Goal: Task Accomplishment & Management: Complete application form

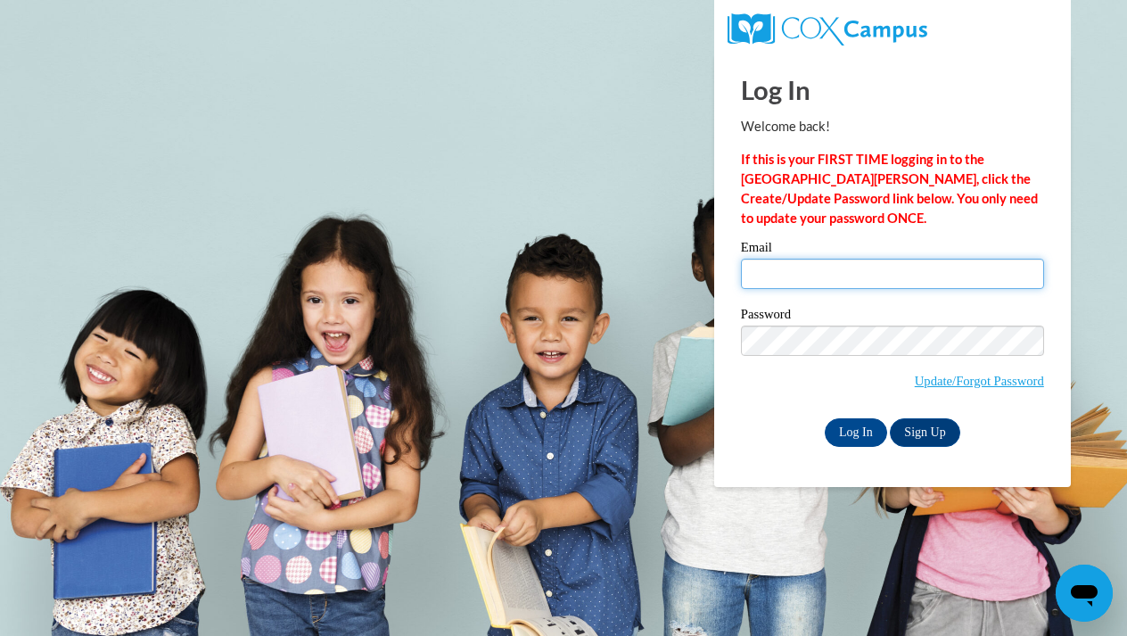
type input "lnajee6@gmail.com"
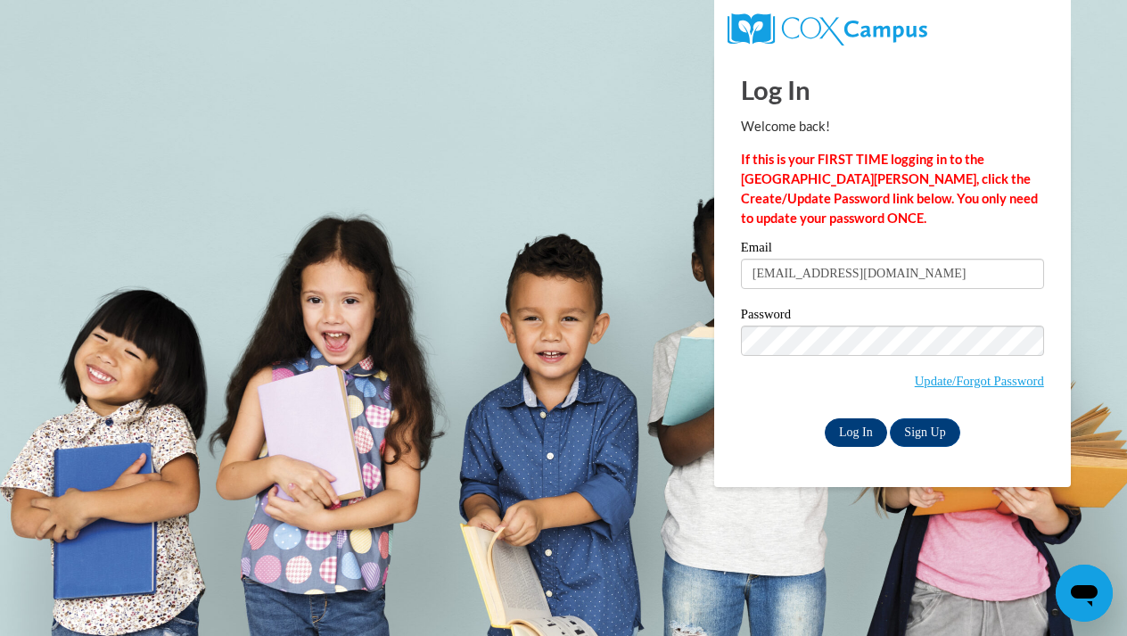
click at [867, 440] on input "Log In" at bounding box center [856, 432] width 62 height 29
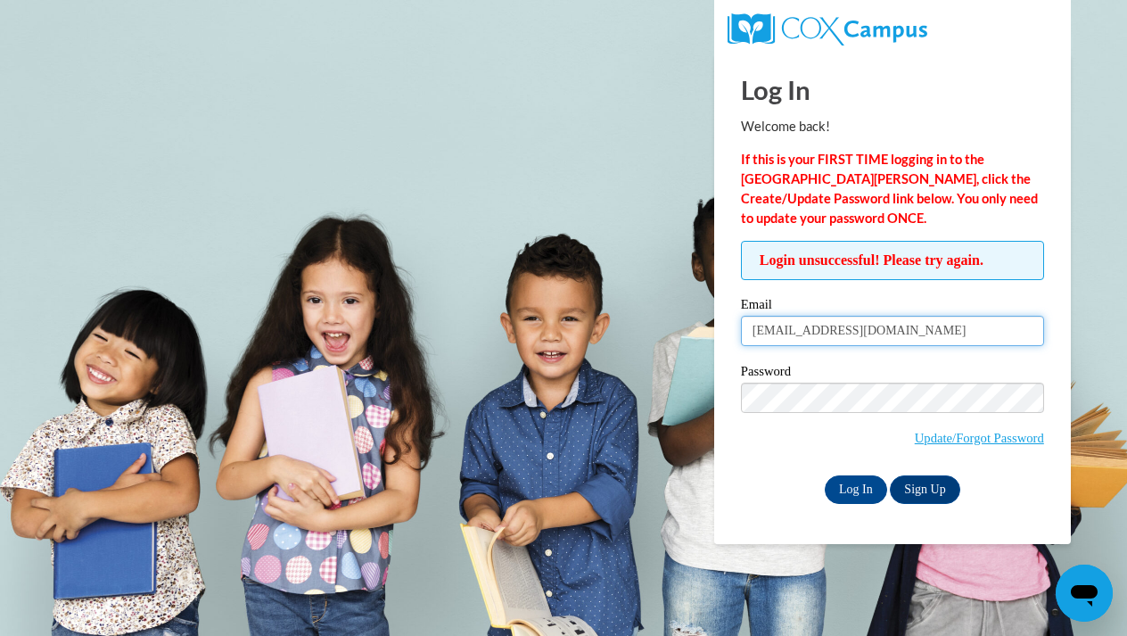
click at [875, 329] on input "lnajee6@gmail.com" at bounding box center [892, 331] width 303 height 30
type input "l"
type input "[EMAIL_ADDRESS][DOMAIN_NAME]"
click at [867, 485] on input "Log In" at bounding box center [856, 489] width 62 height 29
click at [929, 489] on link "Sign Up" at bounding box center [925, 489] width 70 height 29
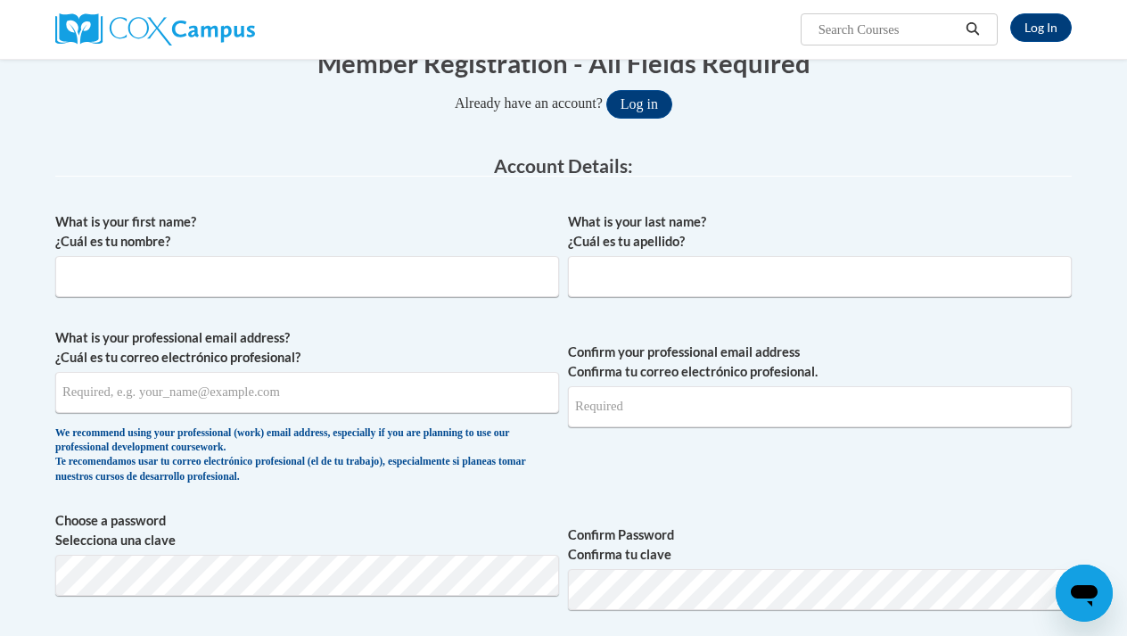
scroll to position [210, 0]
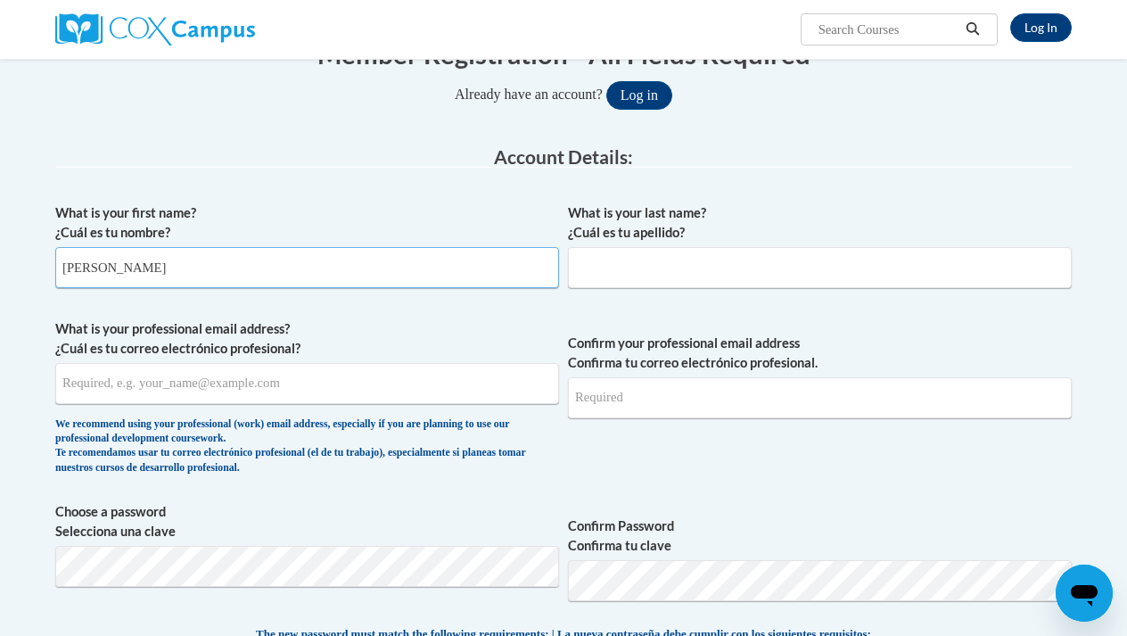
type input "[PERSON_NAME]"
type input "N"
type input "Liles"
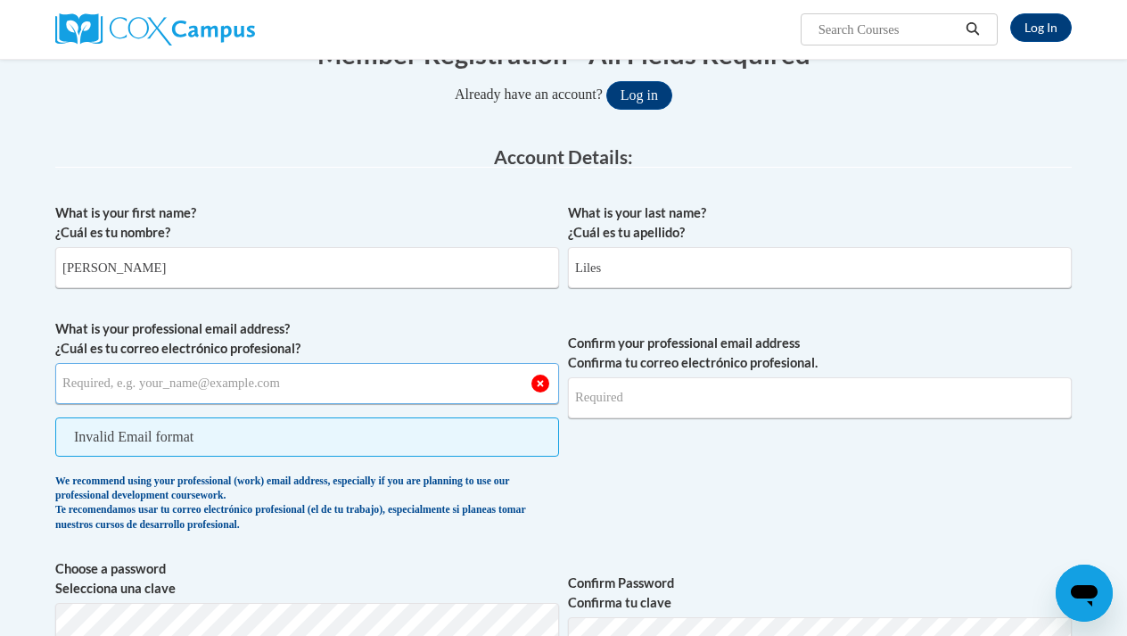
type input "[EMAIL_ADDRESS][DOMAIN_NAME]"
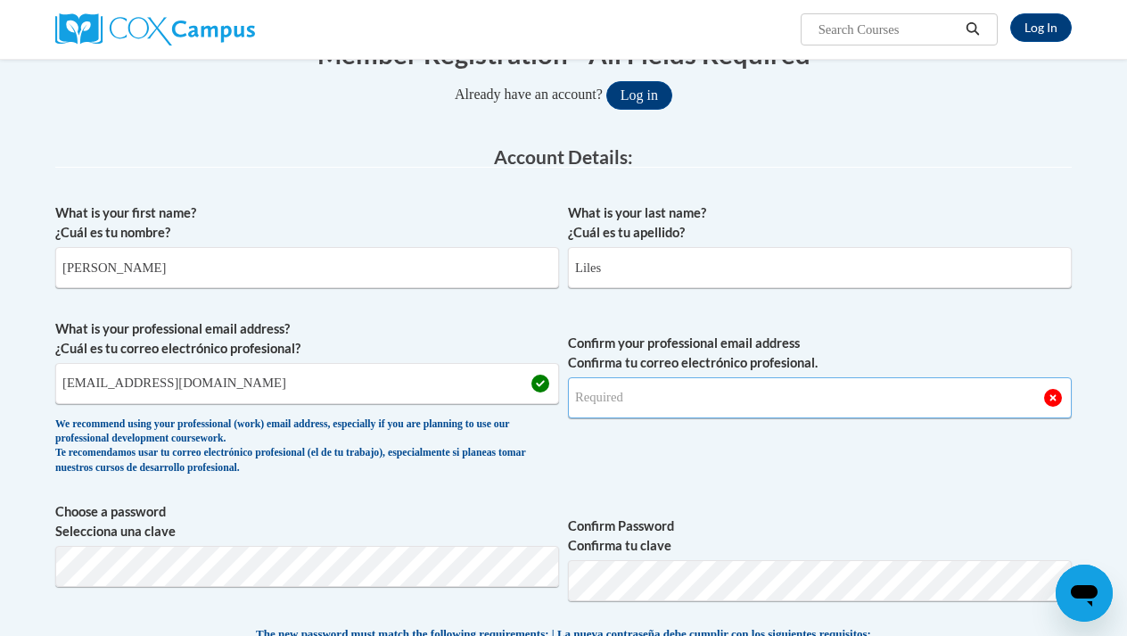
type input "[EMAIL_ADDRESS][DOMAIN_NAME]"
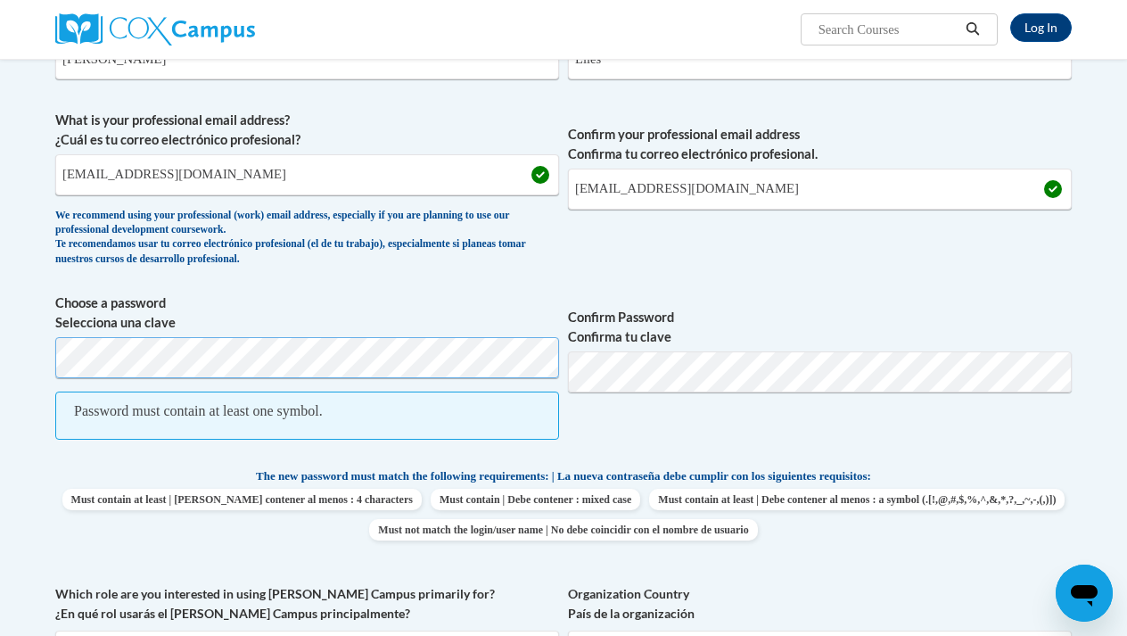
scroll to position [438, 0]
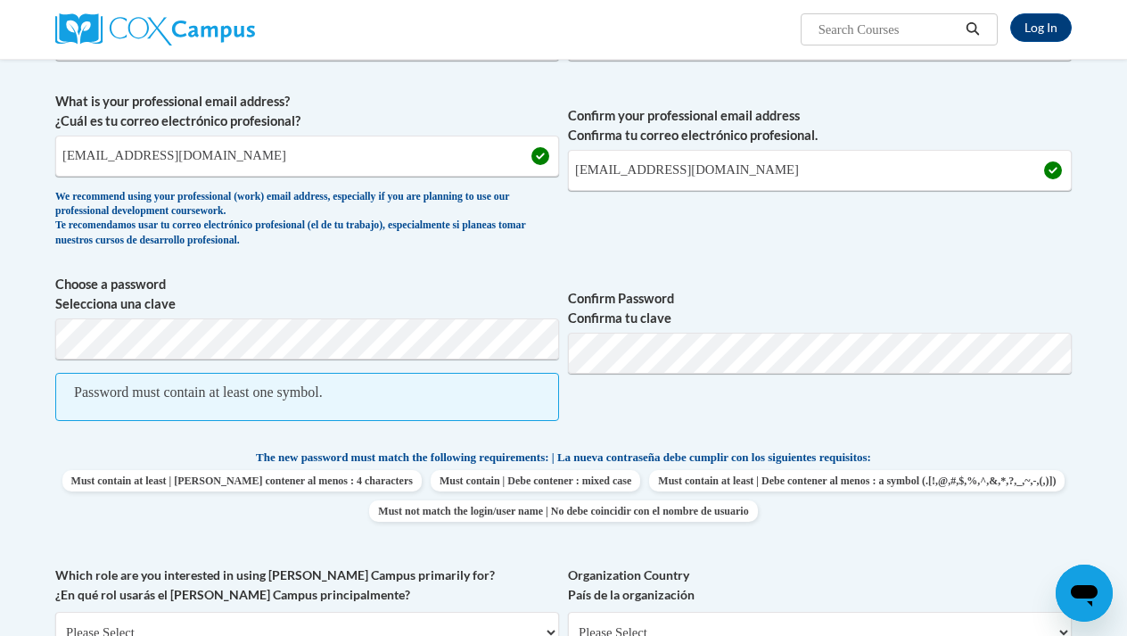
click at [323, 394] on div "Password must contain at least one symbol." at bounding box center [198, 393] width 249 height 20
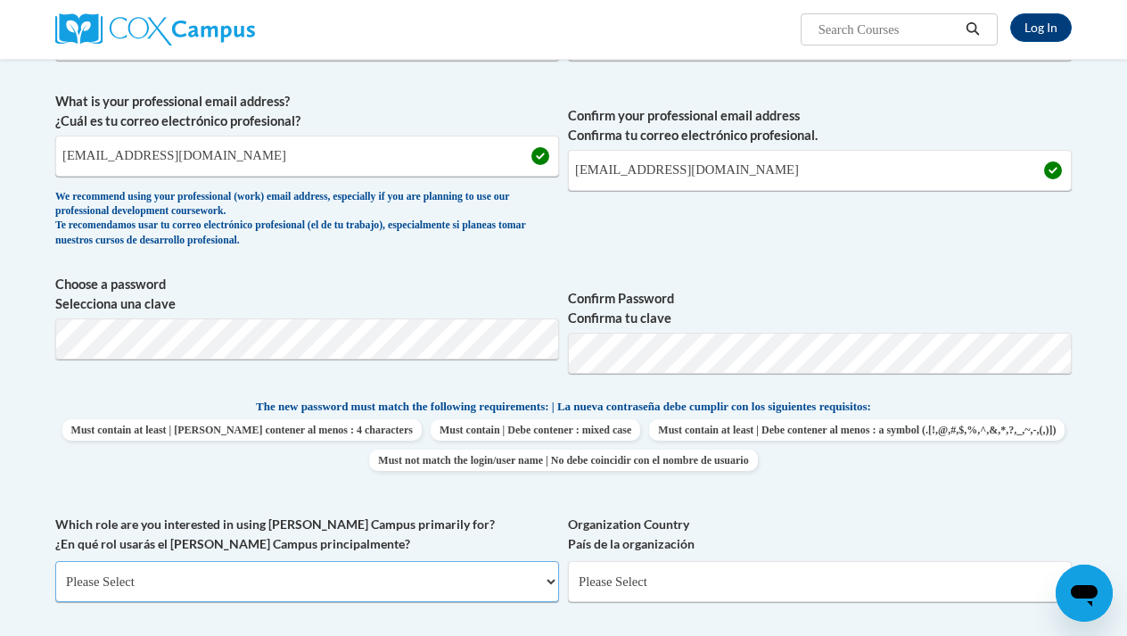
select select "5a18ea06-2b54-4451-96f2-d152daf9eac5"
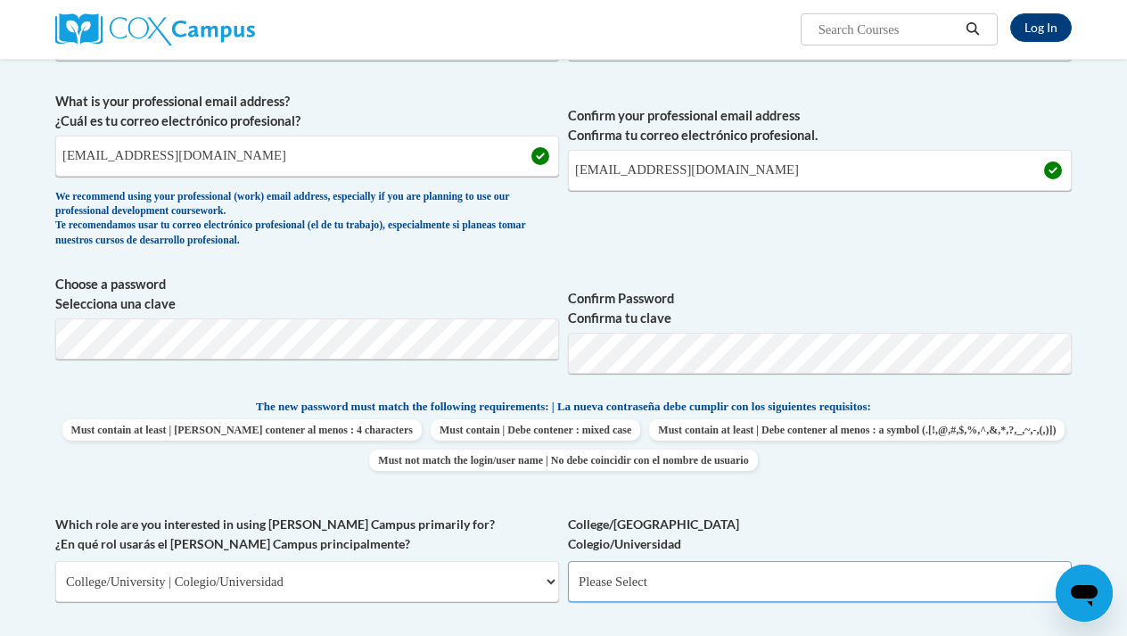
select select "99b32b07-cffc-426c-8bf6-0cd77760d84b"
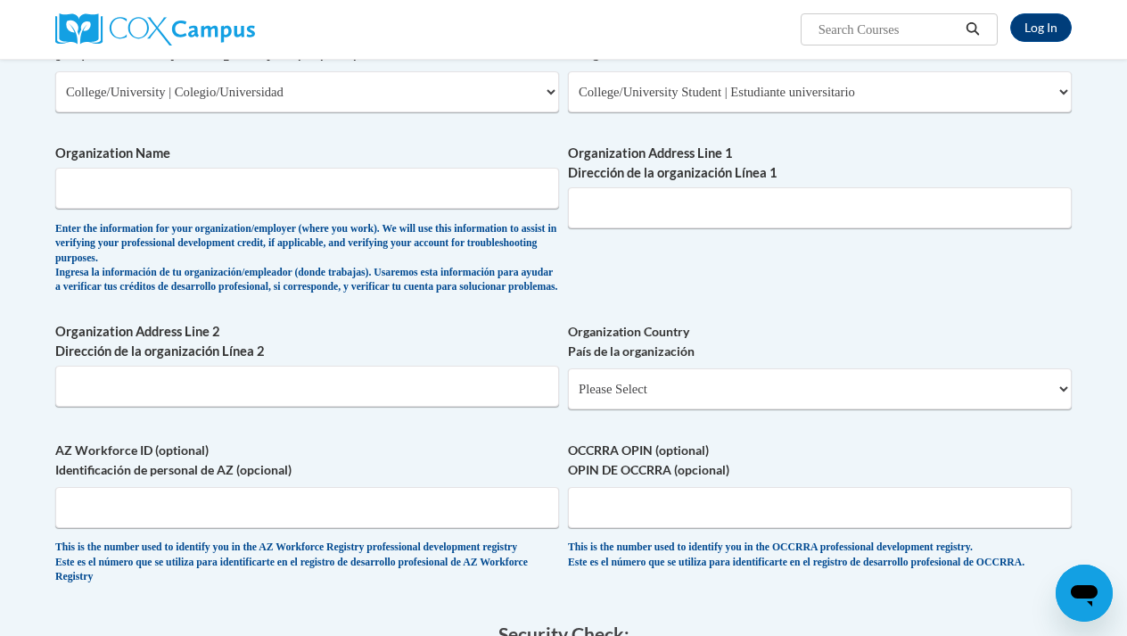
scroll to position [942, 0]
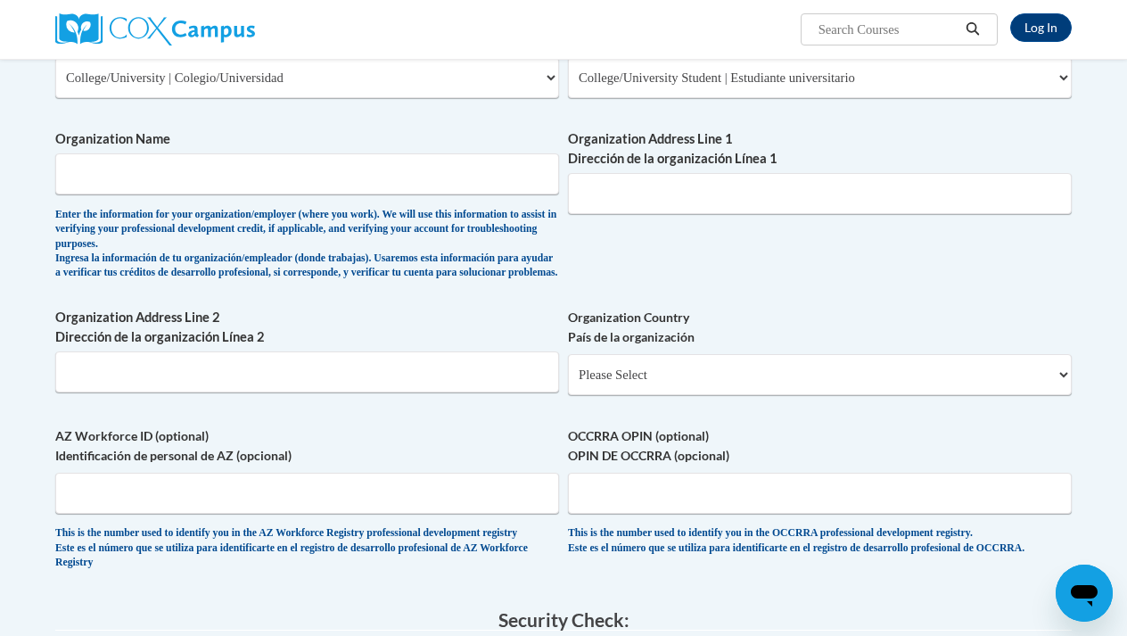
click at [324, 182] on span "Organization Name Enter the information for your organization/employer (where y…" at bounding box center [307, 205] width 504 height 152
select select "ad49bcad-a171-4b2e-b99c-48b446064914"
select select
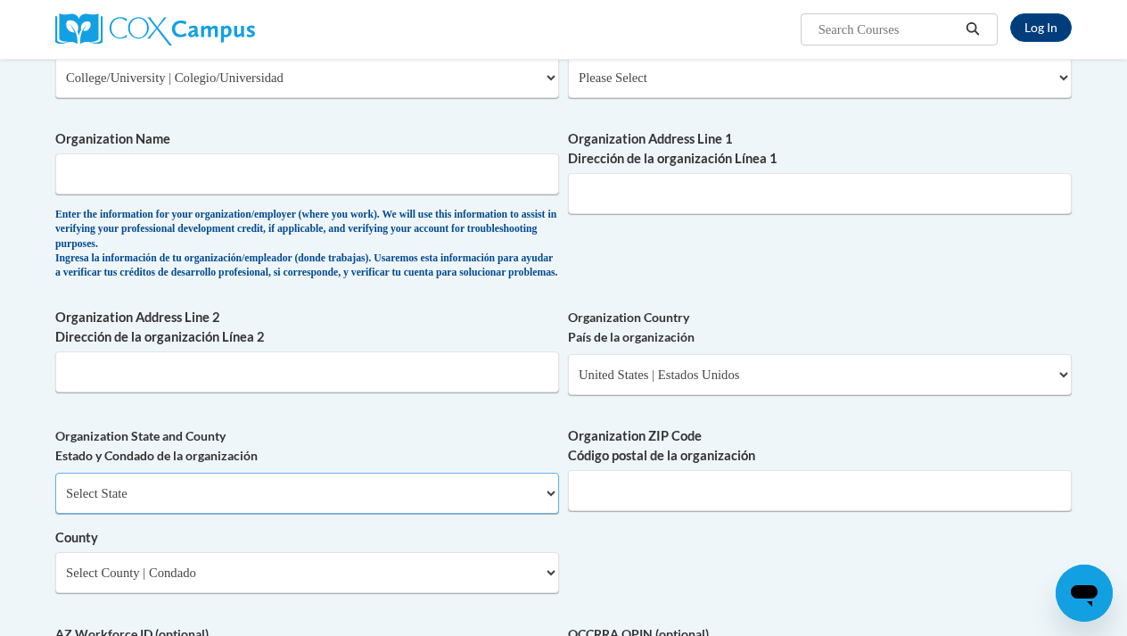
select select "Georgia"
select select "Richmond"
click at [684, 497] on input "Organization ZIP Code Código postal de la organización" at bounding box center [820, 490] width 504 height 41
type input "2"
type input "30904"
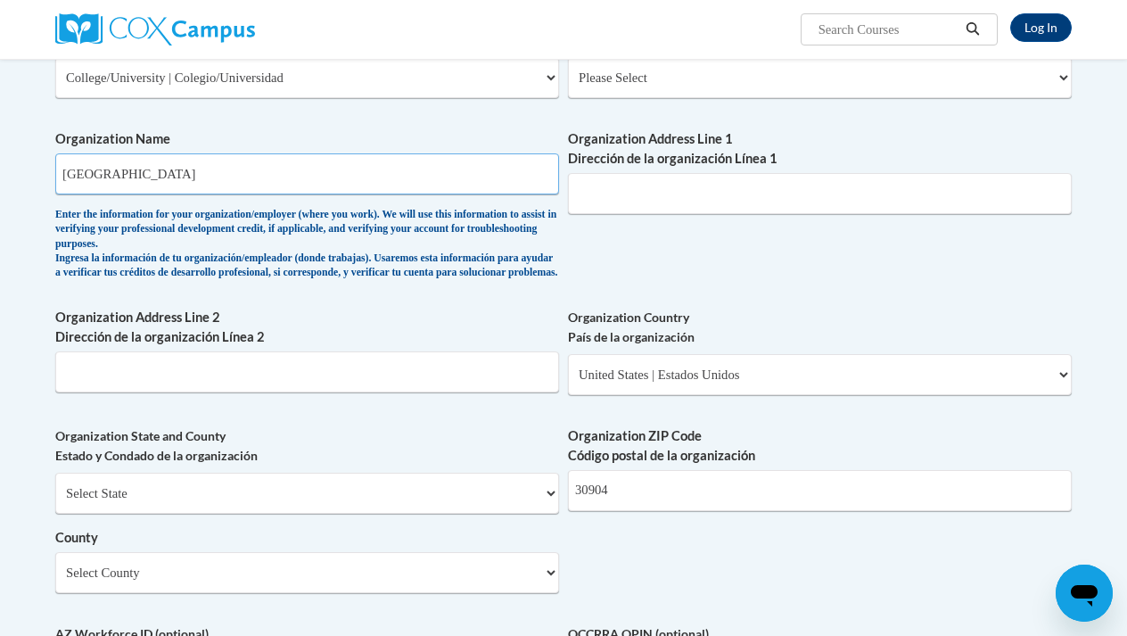
type input "Augusta University"
type input "U"
type input "2500 Walton Way unit 345"
click at [1084, 280] on div "Member Registration - All Fields Required Already have an account? Log in Prefe…" at bounding box center [563, 237] width 1043 height 1901
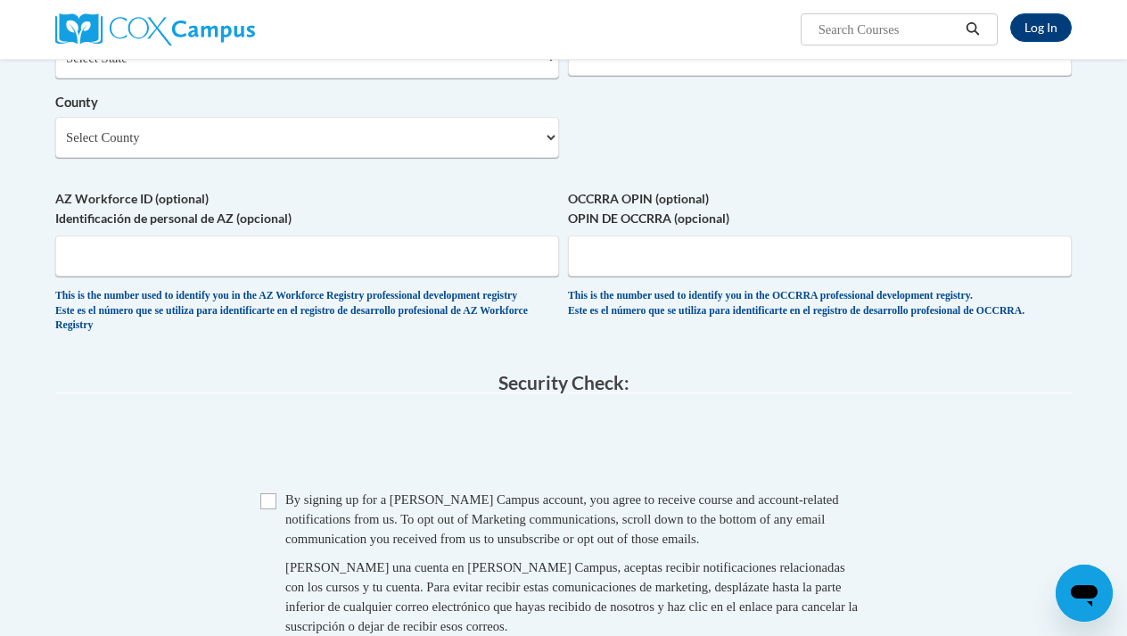
scroll to position [1378, 0]
click at [259, 489] on div "Checkbox By signing up for a Cox Campus account, you agree to receive course an…" at bounding box center [563, 570] width 1016 height 164
click at [276, 488] on span "Checkbox By signing up for a Cox Campus account, you agree to receive course an…" at bounding box center [563, 570] width 606 height 164
click at [274, 491] on input "Checkbox" at bounding box center [268, 499] width 16 height 16
checkbox input "true"
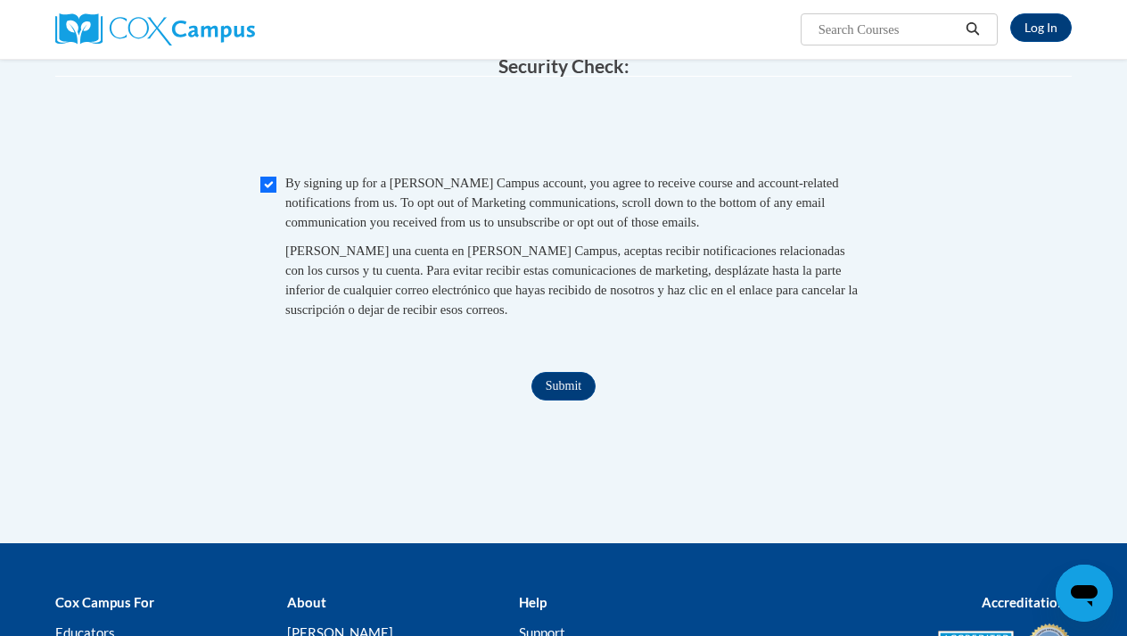
scroll to position [1708, 0]
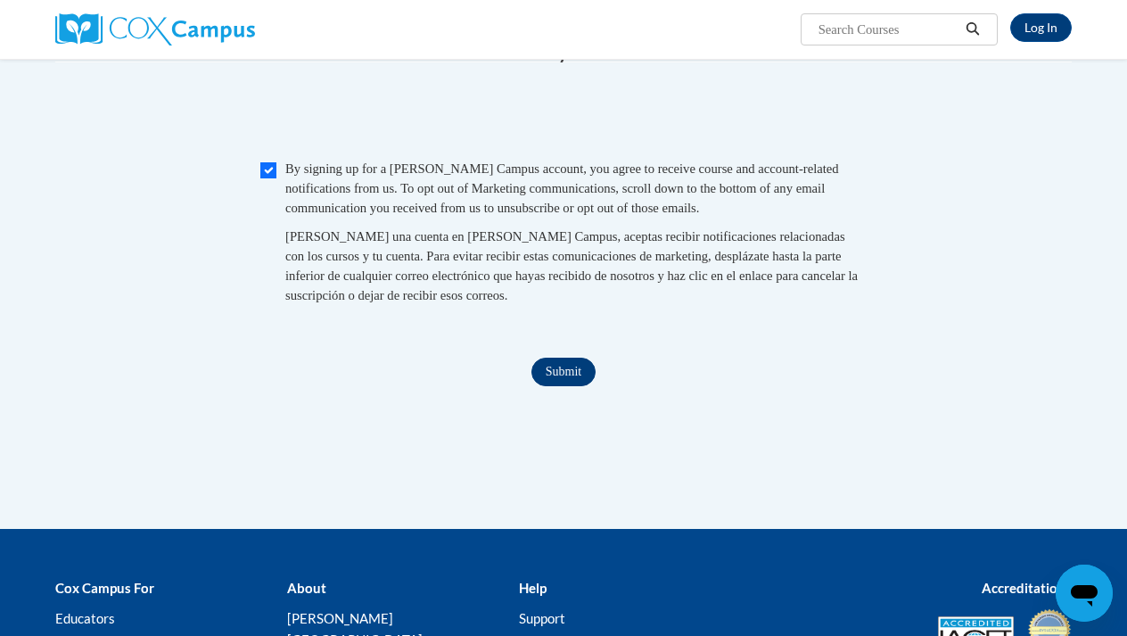
click at [576, 365] on input "Submit" at bounding box center [563, 372] width 64 height 29
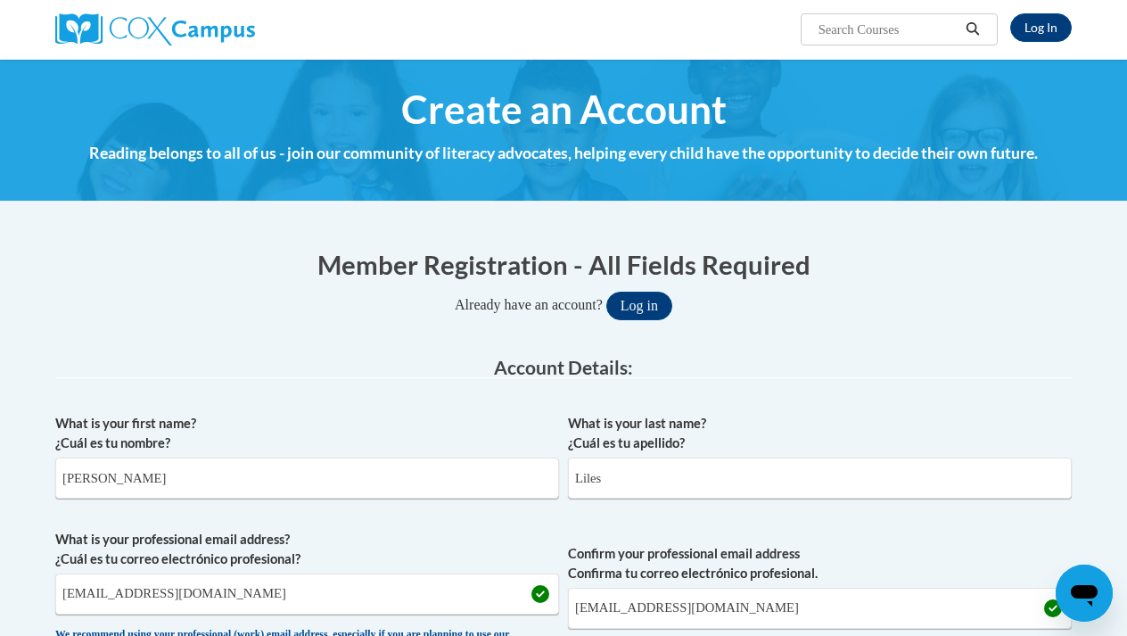
scroll to position [0, 0]
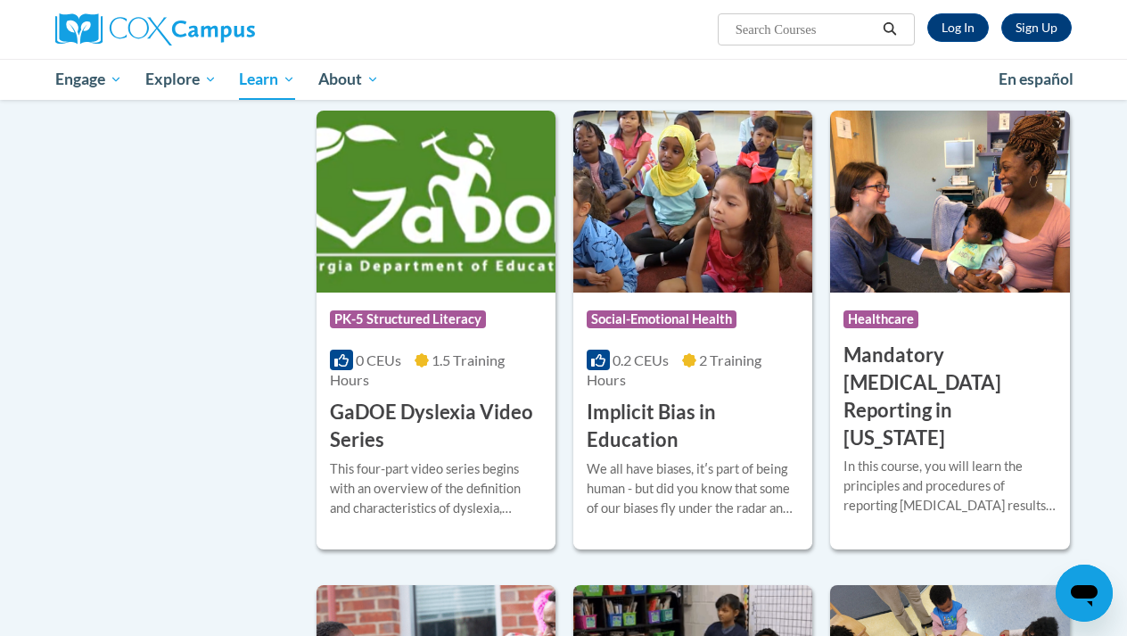
scroll to position [2290, 0]
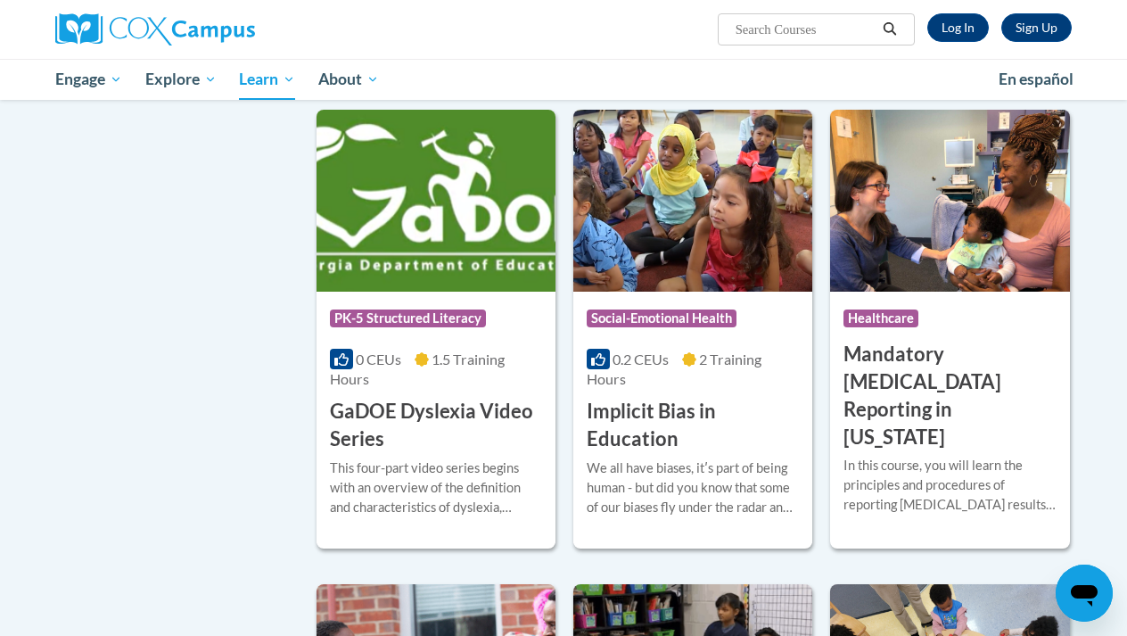
click at [400, 480] on div "This four-part video series begins with an overview of the definition and chara…" at bounding box center [436, 494] width 212 height 72
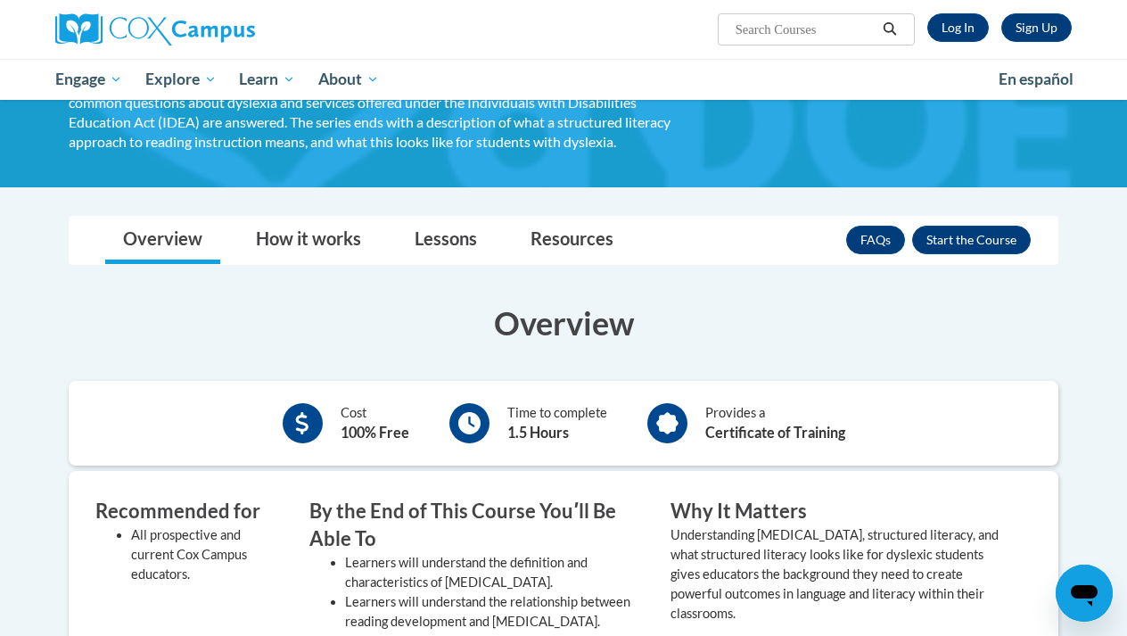
scroll to position [111, 0]
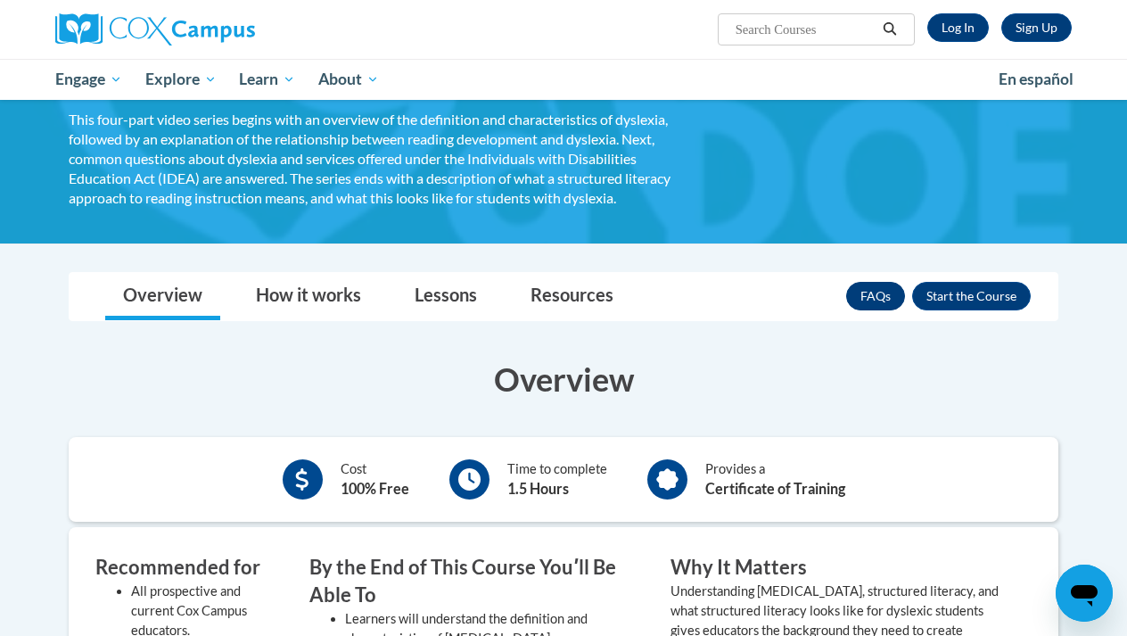
click at [861, 282] on link "FAQs" at bounding box center [875, 296] width 59 height 29
click at [324, 273] on link "How it works" at bounding box center [308, 296] width 141 height 47
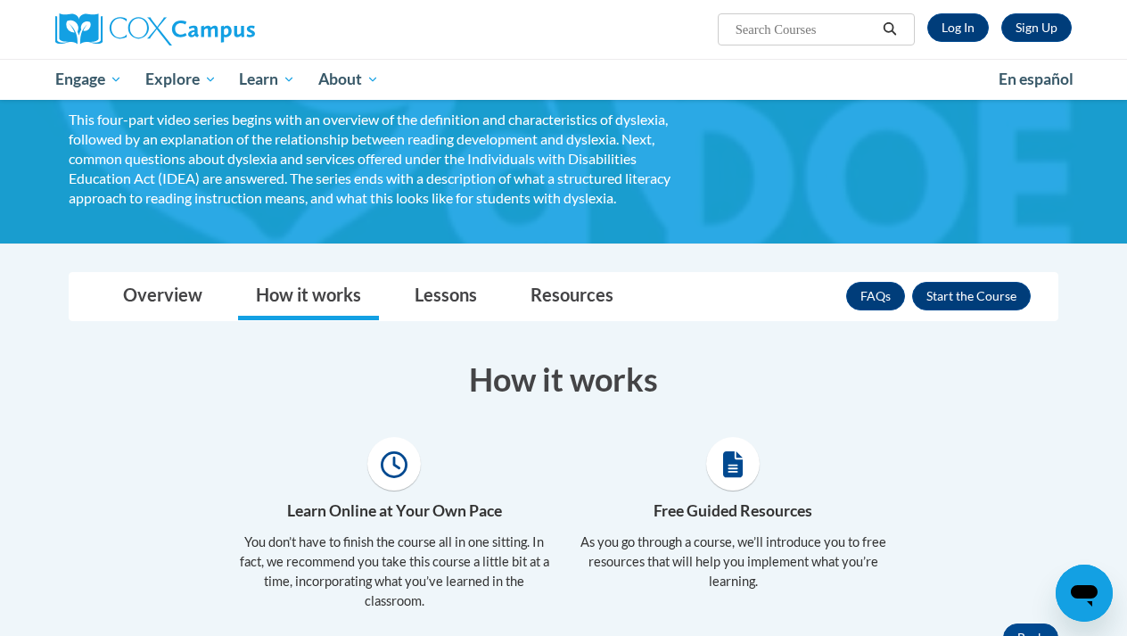
click at [959, 372] on h3 "How it works" at bounding box center [564, 379] width 990 height 45
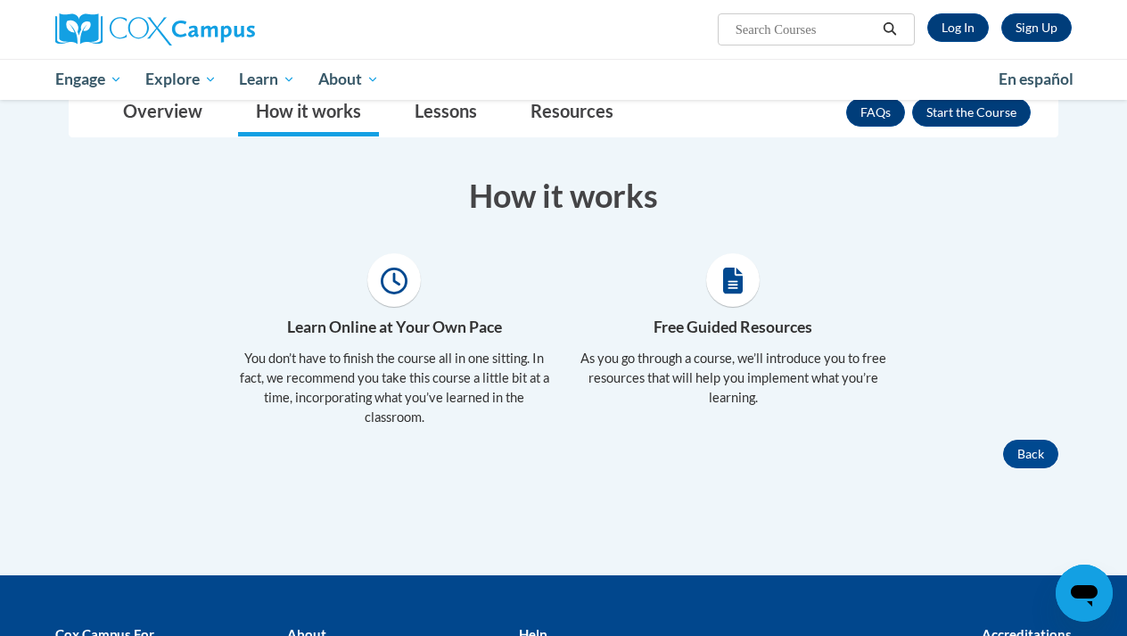
scroll to position [336, 0]
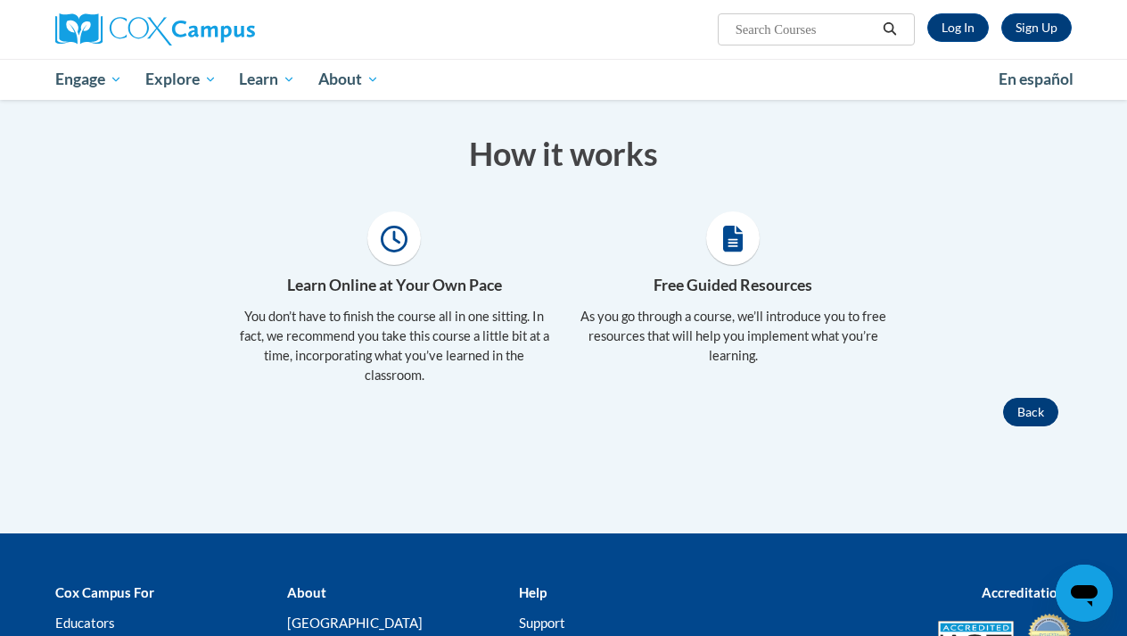
click at [1034, 407] on button "Back" at bounding box center [1030, 412] width 55 height 29
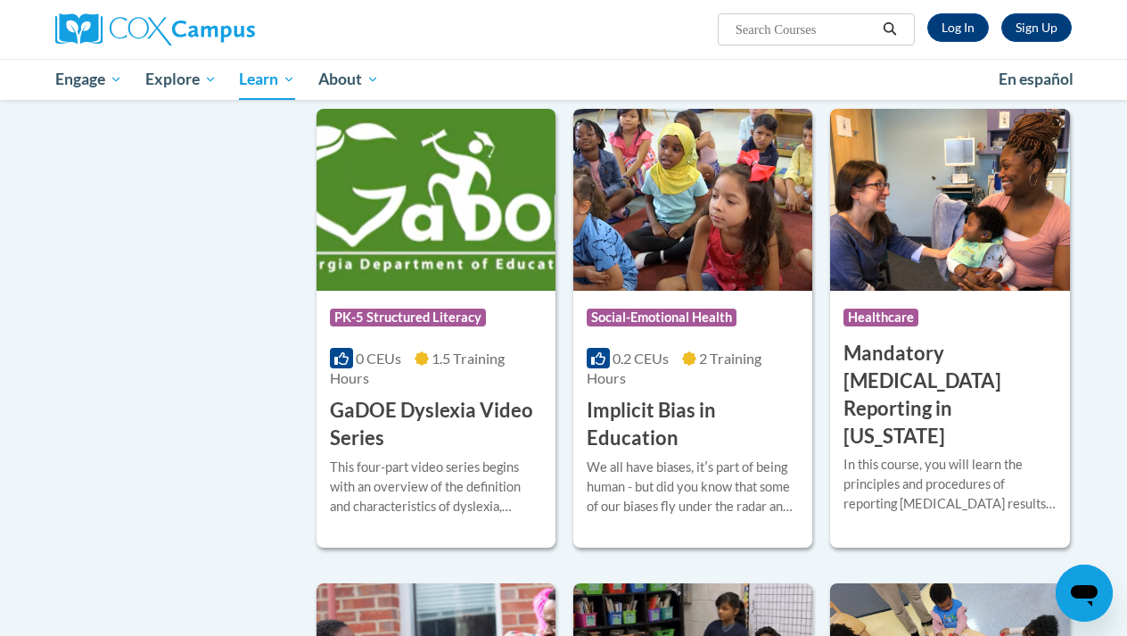
scroll to position [2293, 0]
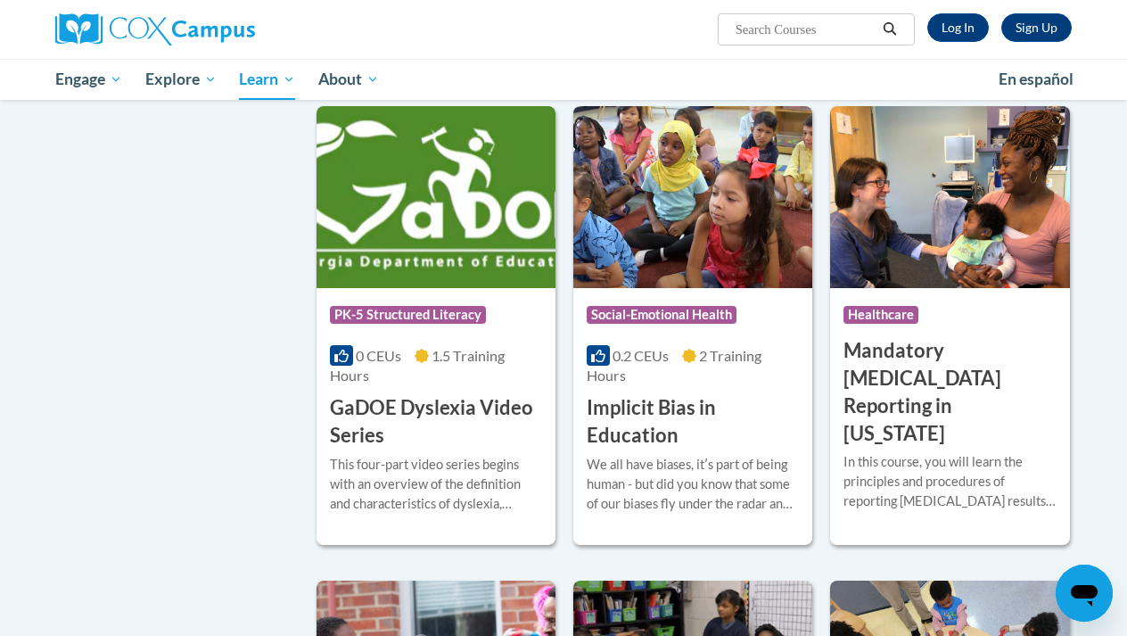
click at [393, 394] on h3 "GaDOE Dyslexia Video Series" at bounding box center [436, 421] width 212 height 55
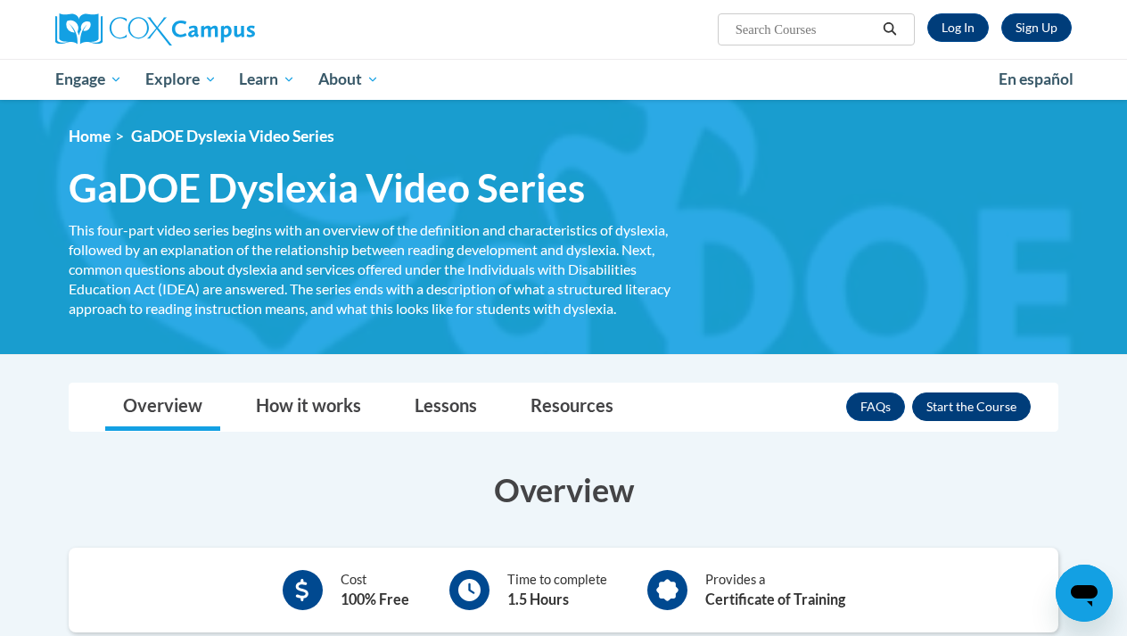
click at [983, 392] on button "Enroll" at bounding box center [971, 406] width 119 height 29
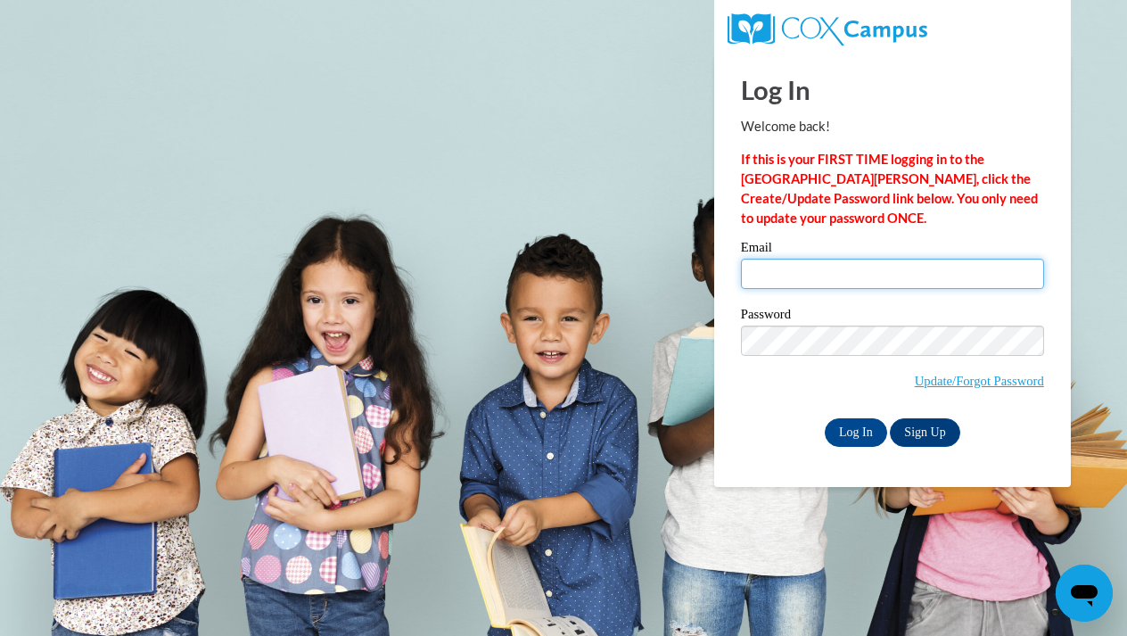
type input "[EMAIL_ADDRESS][DOMAIN_NAME]"
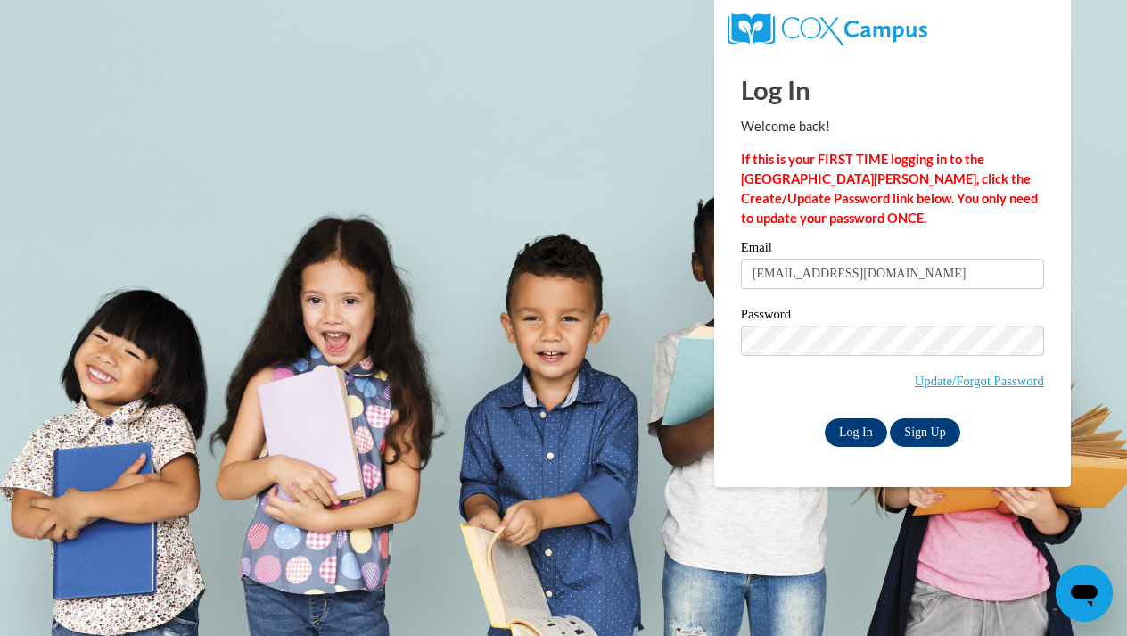
click at [860, 435] on input "Log In" at bounding box center [856, 432] width 62 height 29
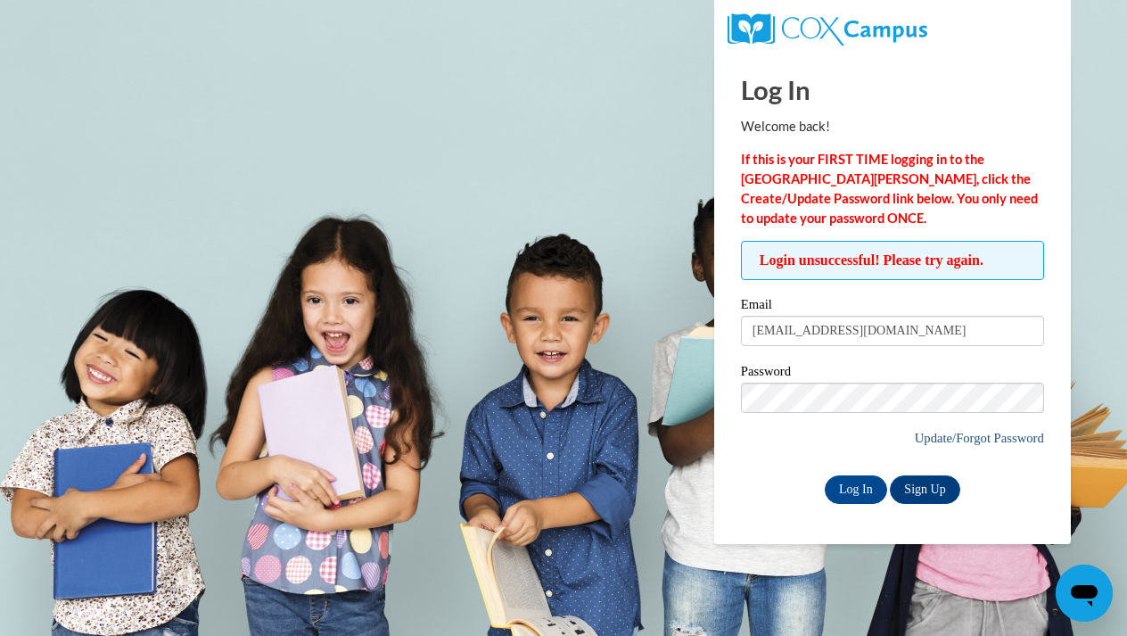
click at [972, 431] on link "Update/Forgot Password" at bounding box center [979, 438] width 129 height 14
click at [1005, 431] on link "Update/Forgot Password" at bounding box center [979, 438] width 129 height 14
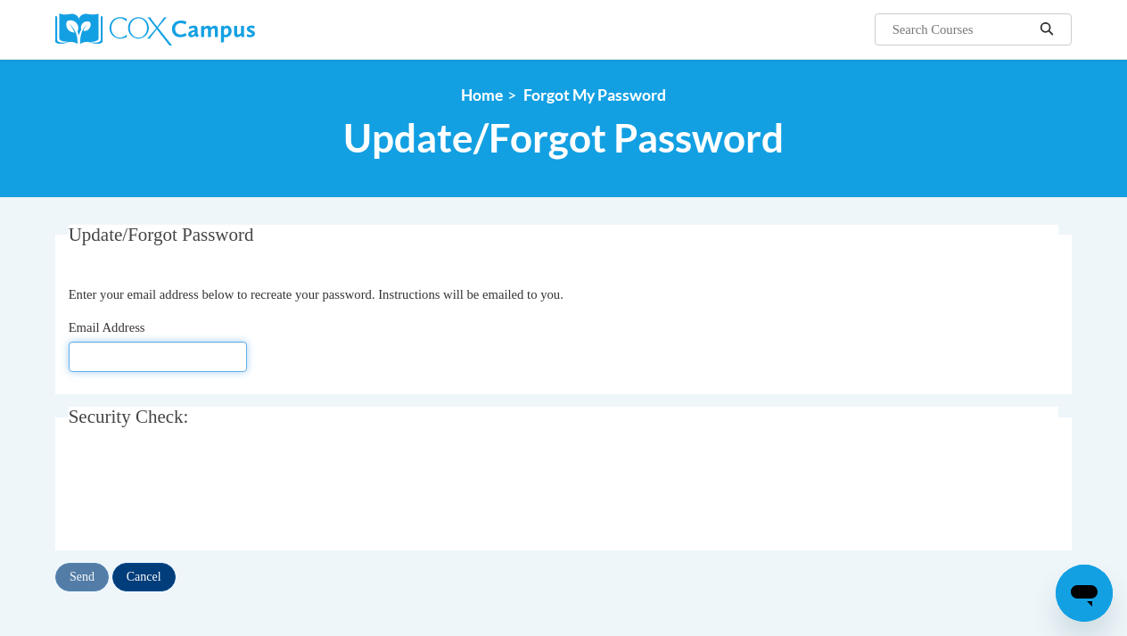
type input "nliles@augusta.edu"
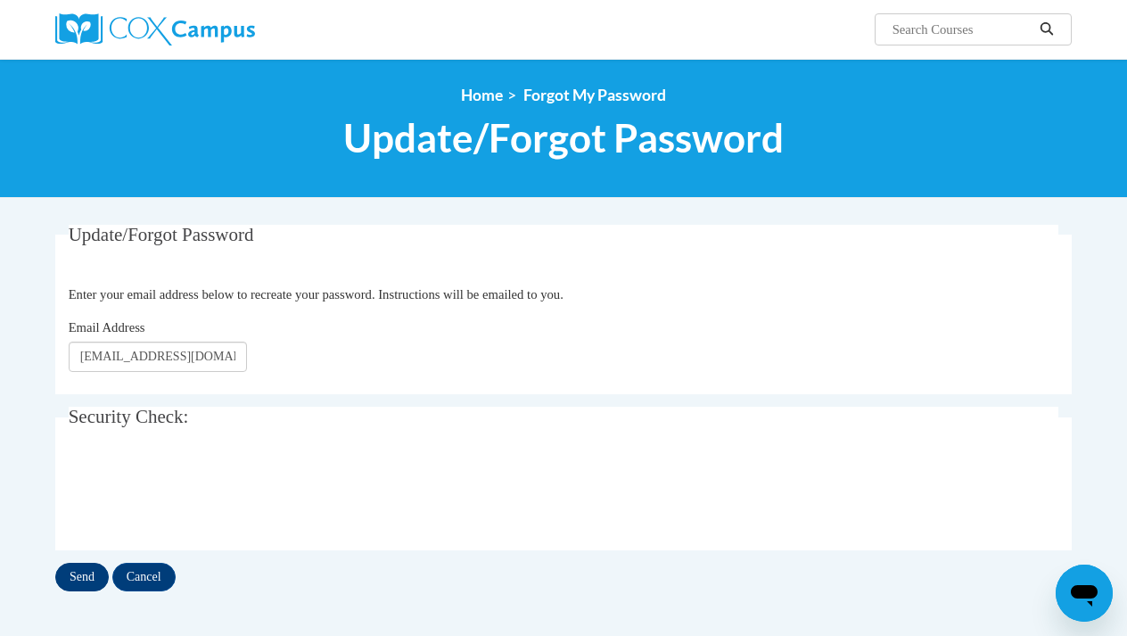
click at [86, 582] on input "Send" at bounding box center [81, 577] width 53 height 29
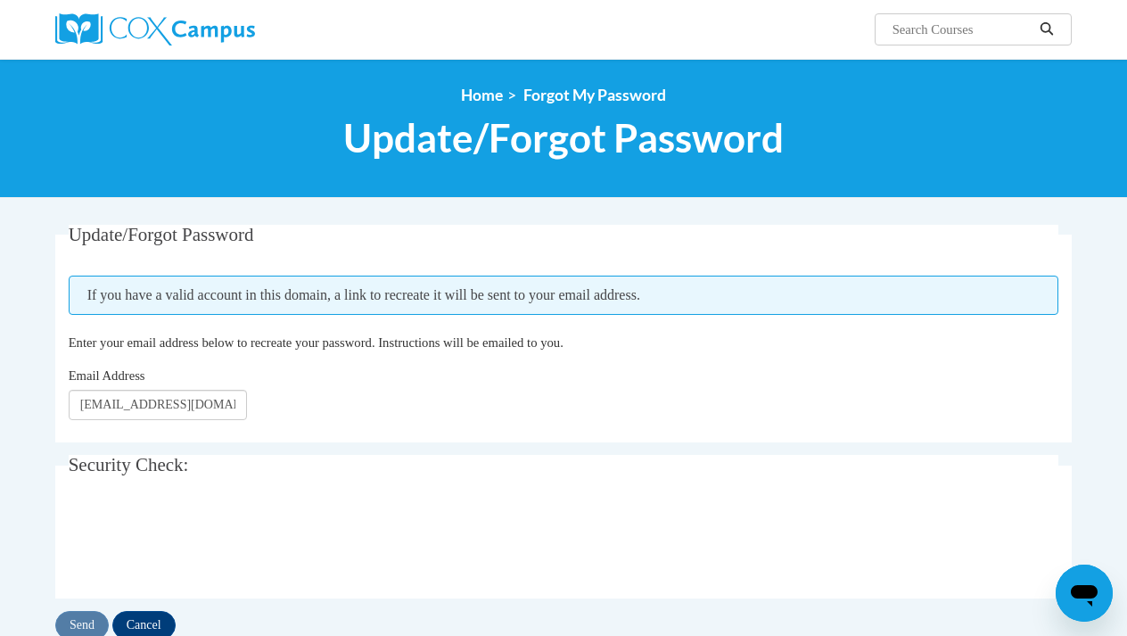
click at [377, 410] on div "Email Address nliles@augusta.edu" at bounding box center [564, 393] width 991 height 54
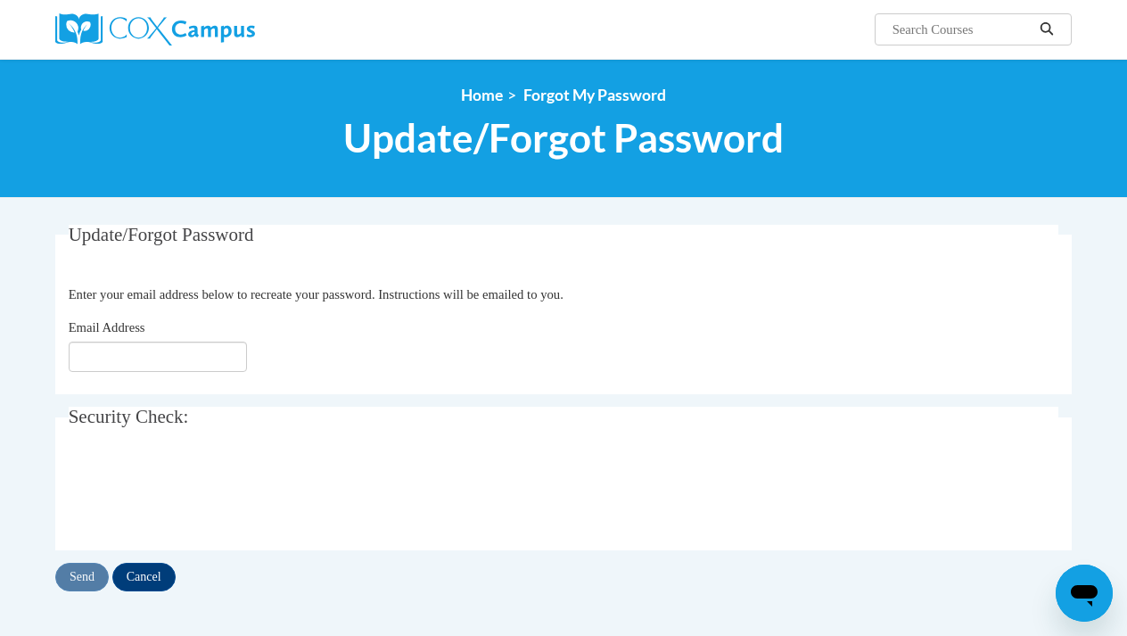
click at [177, 451] on fieldset "Security Check: Enter the security code + =" at bounding box center [563, 478] width 1016 height 143
click at [163, 354] on input "Email Address" at bounding box center [158, 357] width 178 height 30
type input "[EMAIL_ADDRESS][DOMAIN_NAME]"
click at [79, 580] on input "Send" at bounding box center [81, 577] width 53 height 29
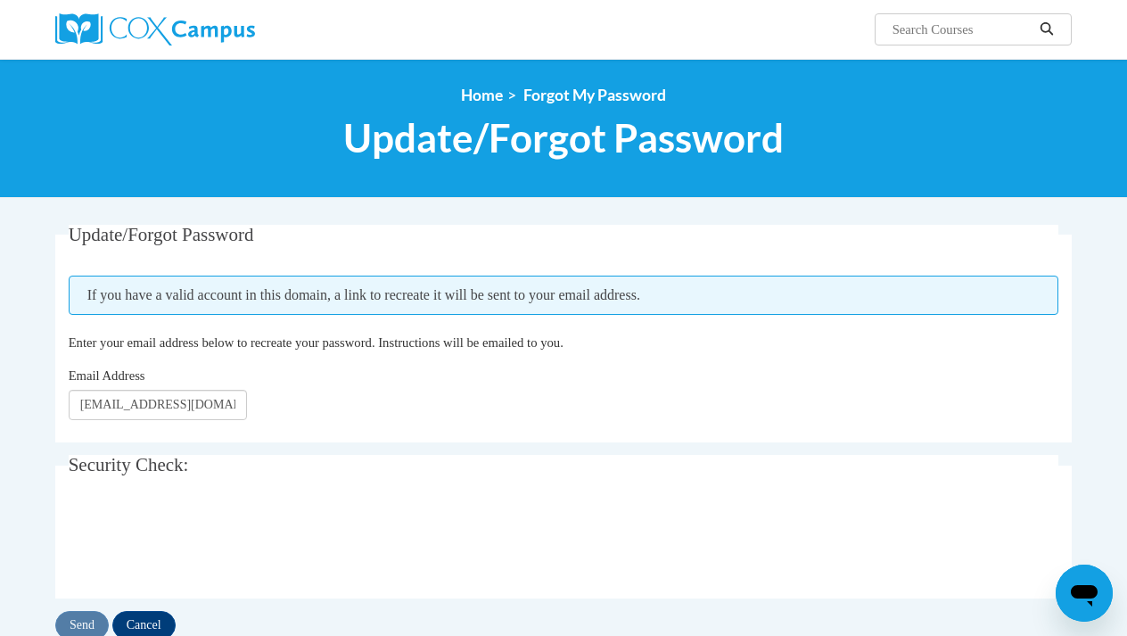
click at [222, 31] on img at bounding box center [155, 29] width 200 height 32
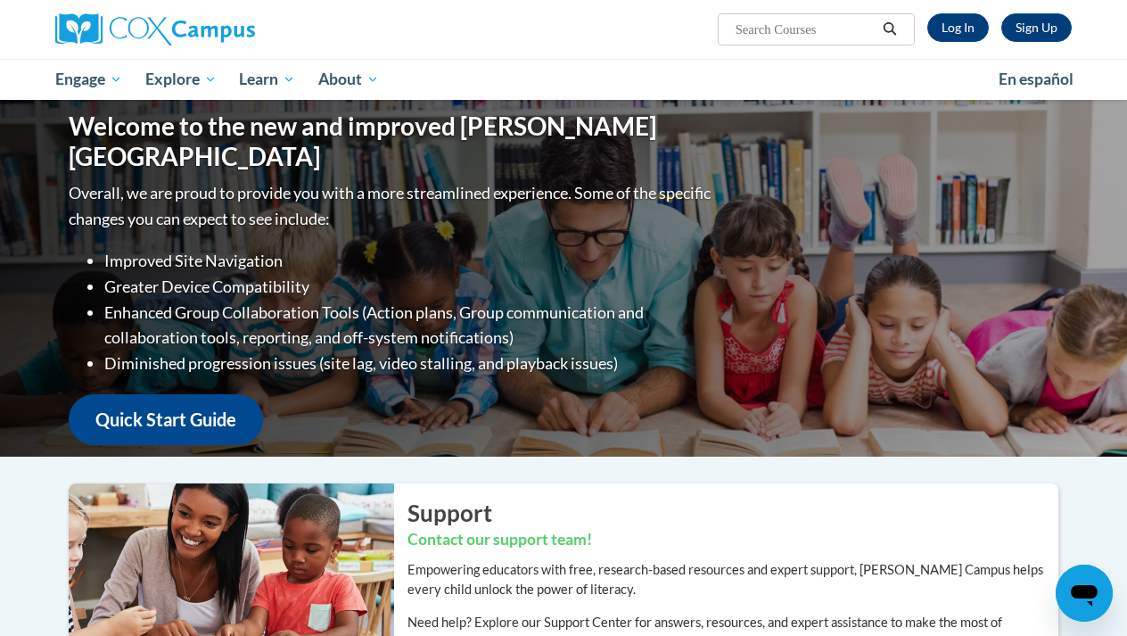
click at [253, 407] on link "Quick Start Guide" at bounding box center [166, 419] width 194 height 51
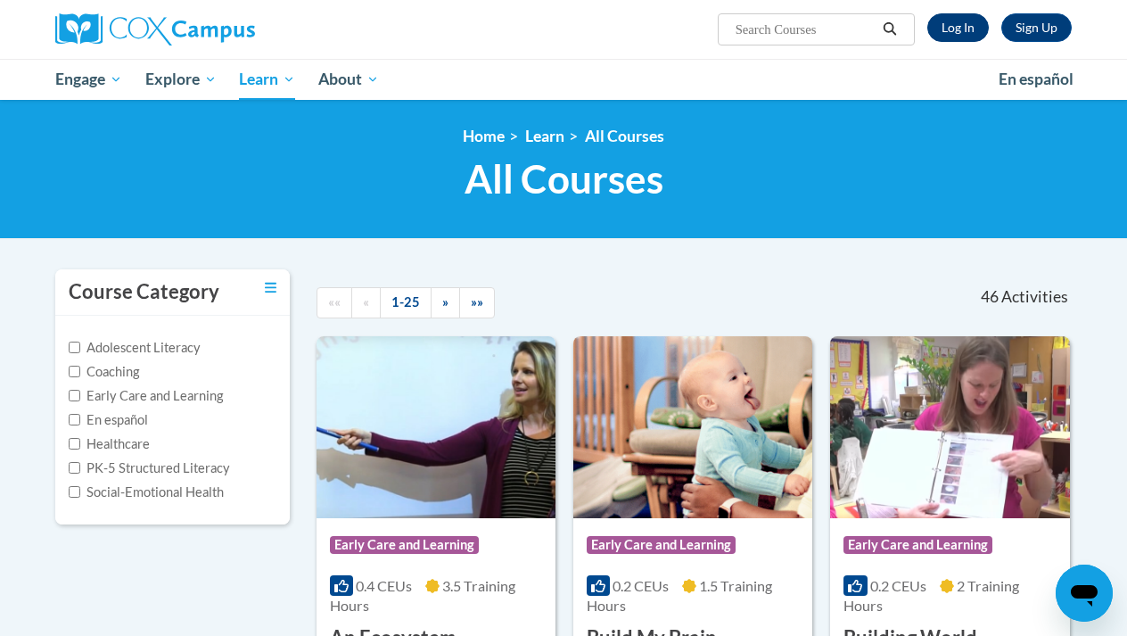
click at [939, 29] on link "Log In" at bounding box center [958, 27] width 62 height 29
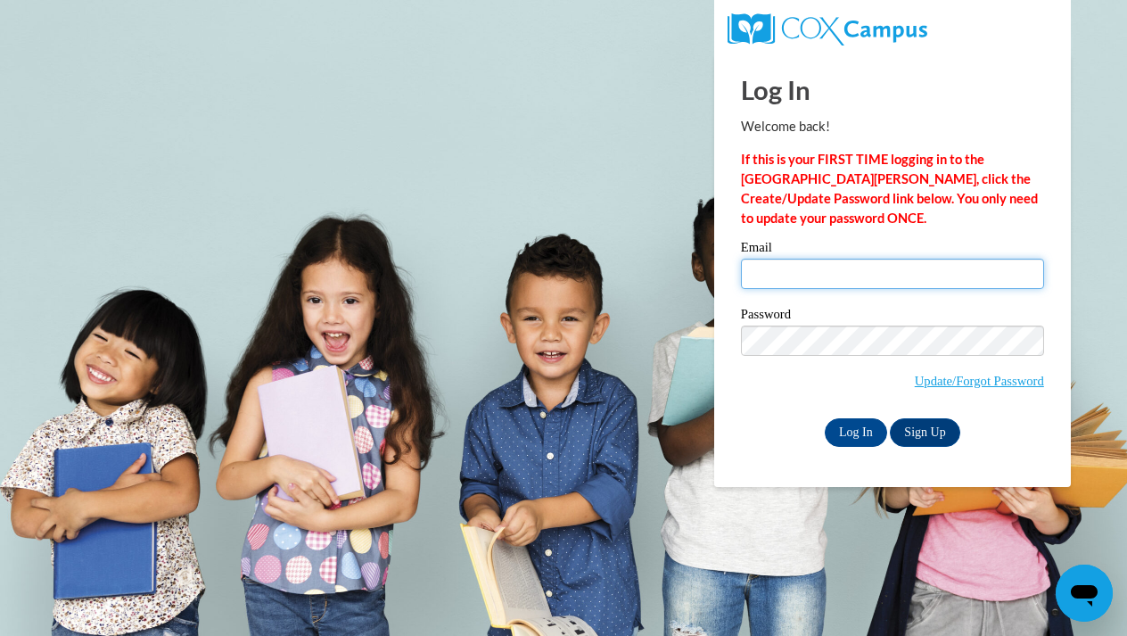
type input "lnajee6@gmail.com"
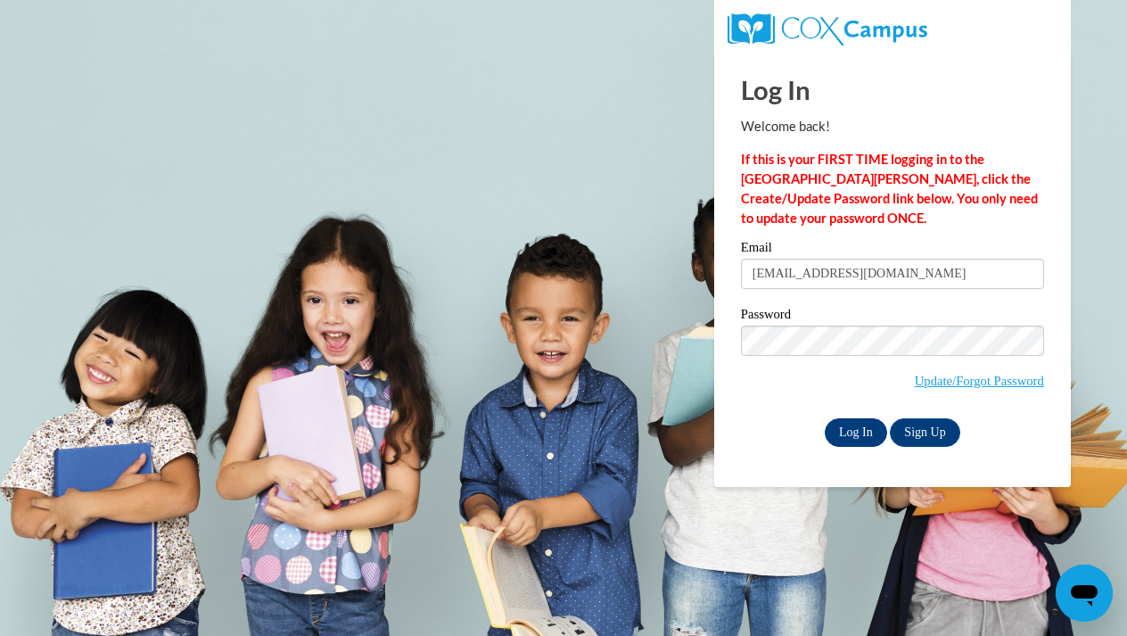
click at [860, 440] on input "Log In" at bounding box center [856, 432] width 62 height 29
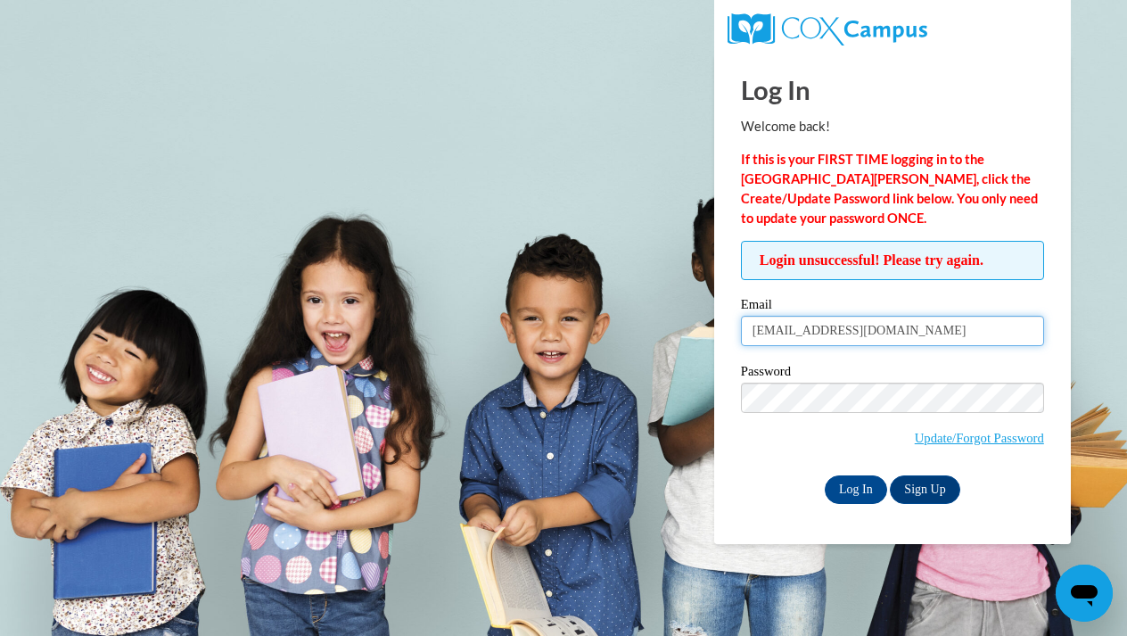
click at [883, 329] on input "lnajee6@gmail.com" at bounding box center [892, 331] width 303 height 30
type input "l"
type input "[EMAIL_ADDRESS][DOMAIN_NAME]"
click at [868, 482] on input "Log In" at bounding box center [856, 489] width 62 height 29
click at [545, 330] on body "Log In Welcome back! If this is your FIRST TIME logging in to the [GEOGRAPHIC_D…" at bounding box center [563, 318] width 1127 height 636
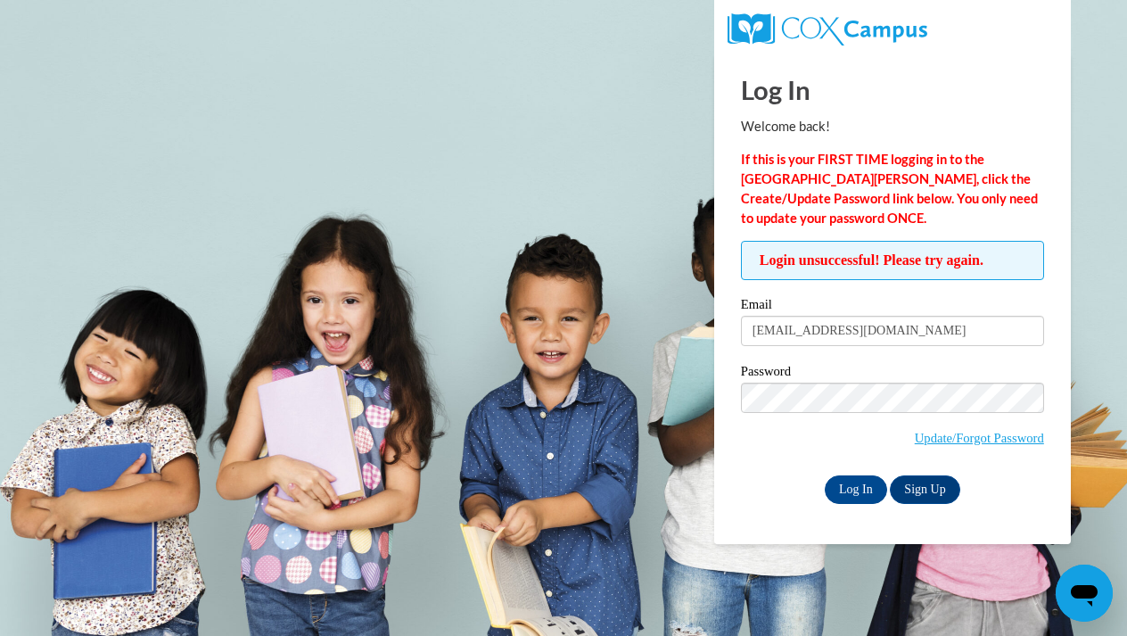
click at [681, 10] on body "Log In Welcome back! If this is your FIRST TIME logging in to the [GEOGRAPHIC_D…" at bounding box center [563, 318] width 1127 height 636
click at [1090, 597] on icon "Open messaging window" at bounding box center [1084, 595] width 27 height 21
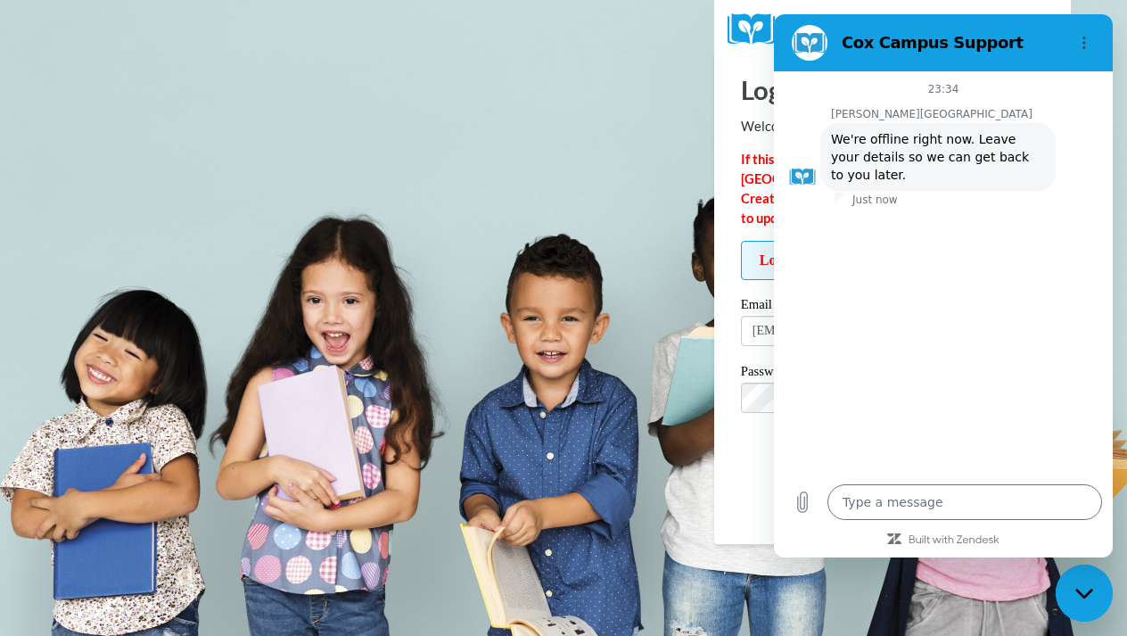
type textarea "x"
